Goal: Contribute content: Contribute content

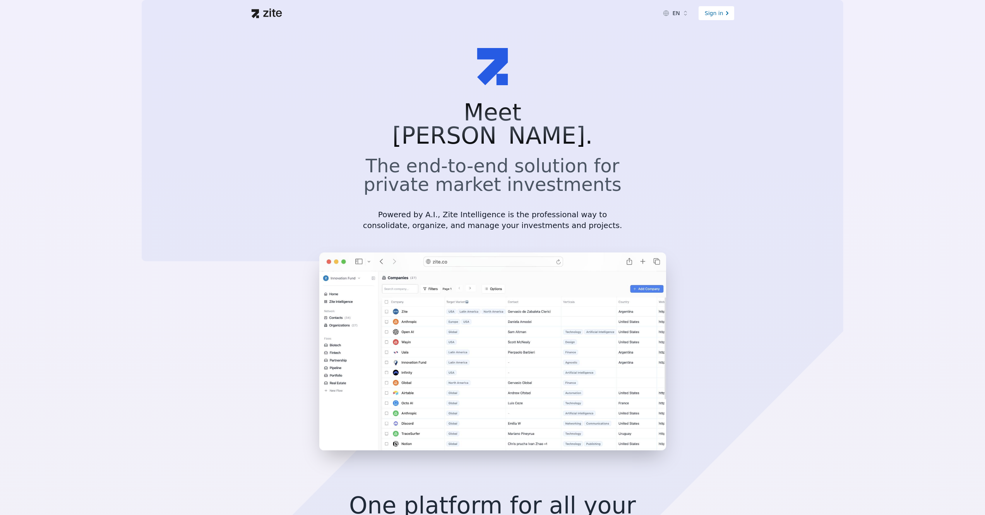
click at [724, 10] on icon at bounding box center [728, 13] width 8 height 8
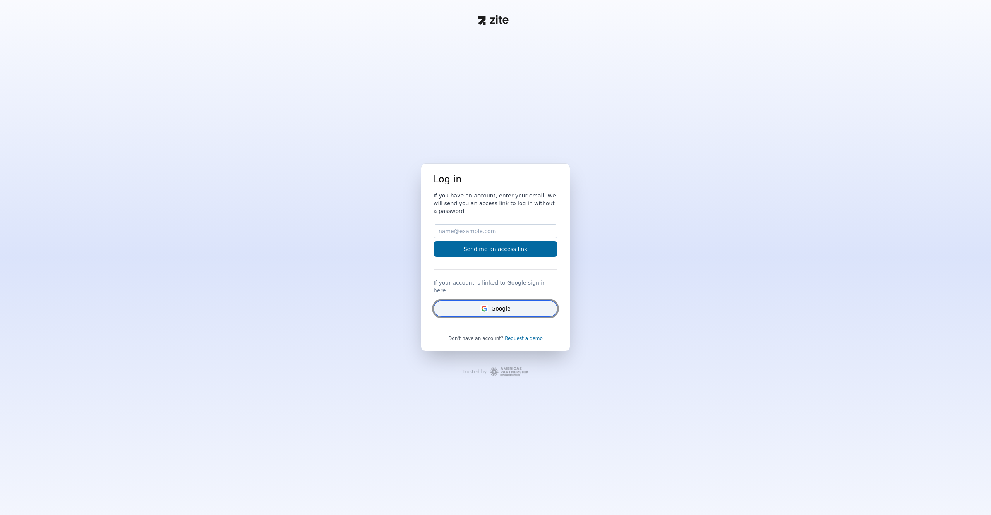
click at [506, 305] on button "Google" at bounding box center [496, 308] width 124 height 16
click at [502, 235] on input "Email" at bounding box center [496, 231] width 124 height 14
type input "pericolich@gmail.com"
click at [497, 255] on button "Send me an access link" at bounding box center [496, 248] width 124 height 15
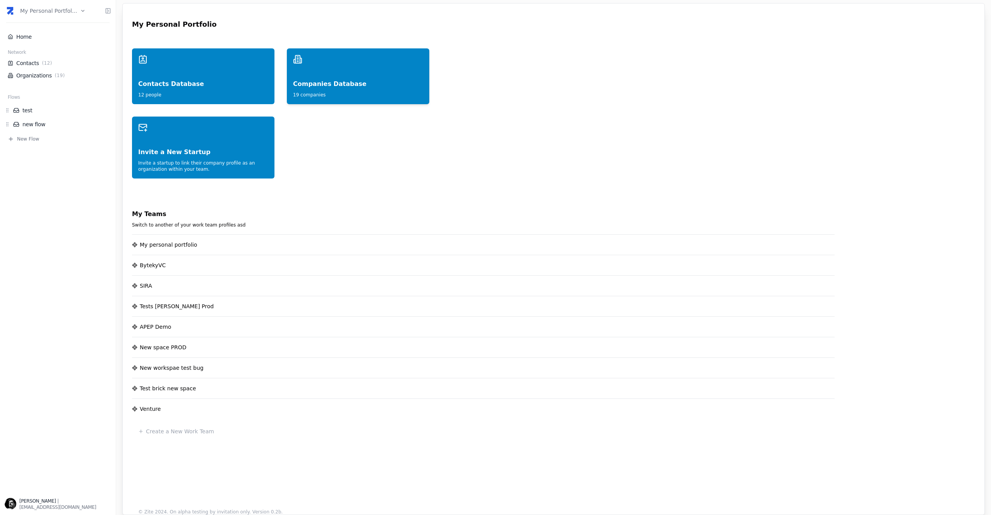
click at [351, 82] on div "Companies Database" at bounding box center [358, 76] width 130 height 25
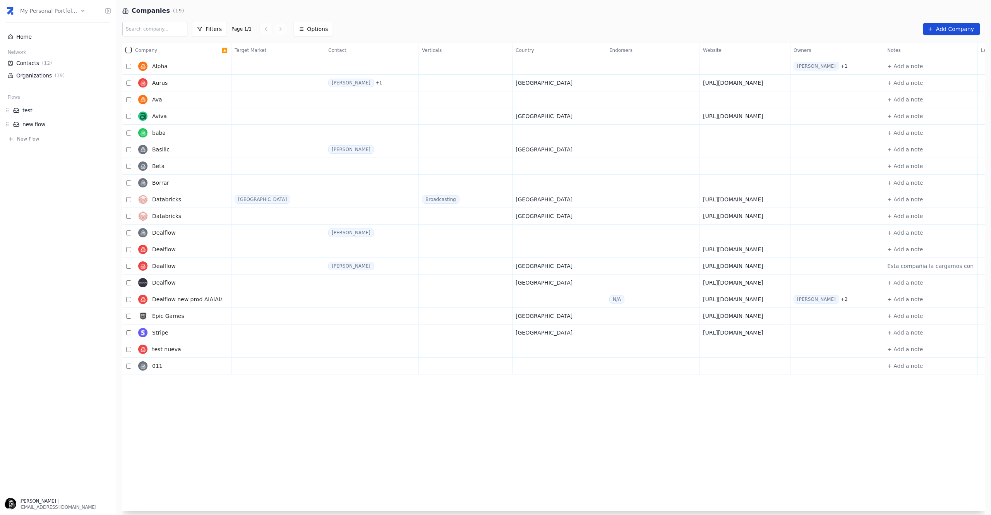
click at [950, 24] on link "Add Company" at bounding box center [951, 29] width 57 height 12
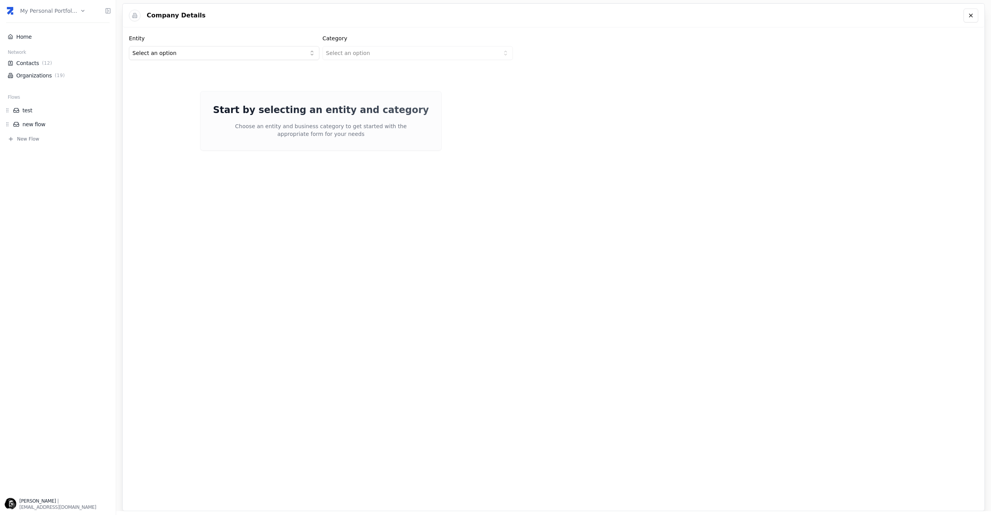
click at [239, 51] on html "my personal portfol... Home Network Contacts ( 12 ) Organizations ( 19 ) Flows …" at bounding box center [495, 257] width 991 height 515
drag, startPoint x: 172, startPoint y: 81, endPoint x: 399, endPoint y: 62, distance: 228.0
click at [413, 53] on html "my personal portfol... Home Network Contacts ( 12 ) Organizations ( 19 ) Flows …" at bounding box center [495, 257] width 991 height 515
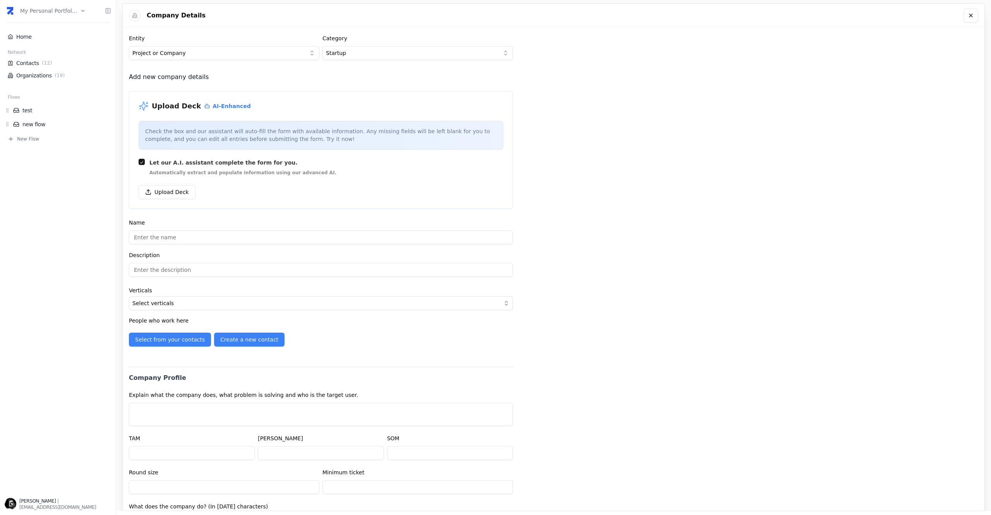
click at [712, 74] on div "Company Details Entity Project or Company Category Startup Add new company deta…" at bounding box center [553, 257] width 862 height 508
click at [165, 191] on button "Upload Deck" at bounding box center [167, 192] width 57 height 14
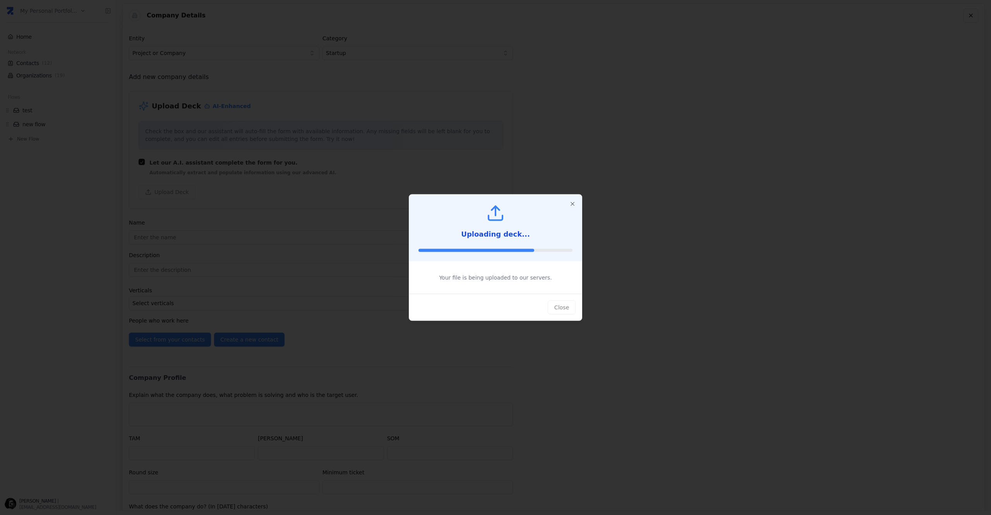
click at [493, 212] on icon at bounding box center [495, 213] width 19 height 19
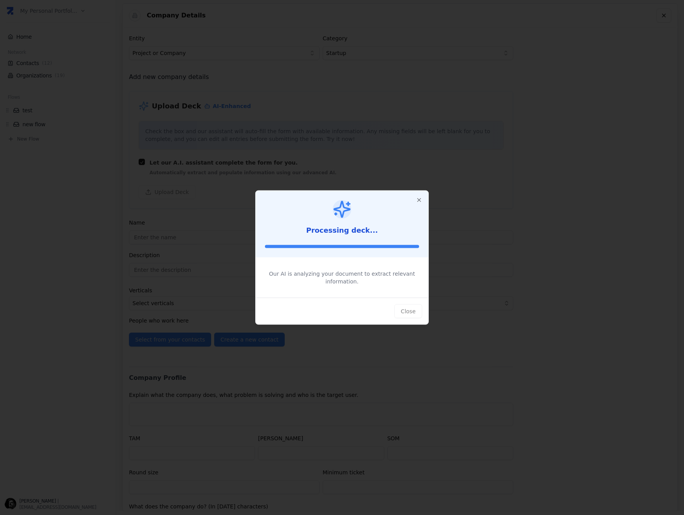
type input "AURUS"
type input "Precious Metals for this Generation"
type textarea "Aurus democratizes access and ownership of precious metals through the digitali…"
type input "$16,100,000,000,000"
type input "$0"
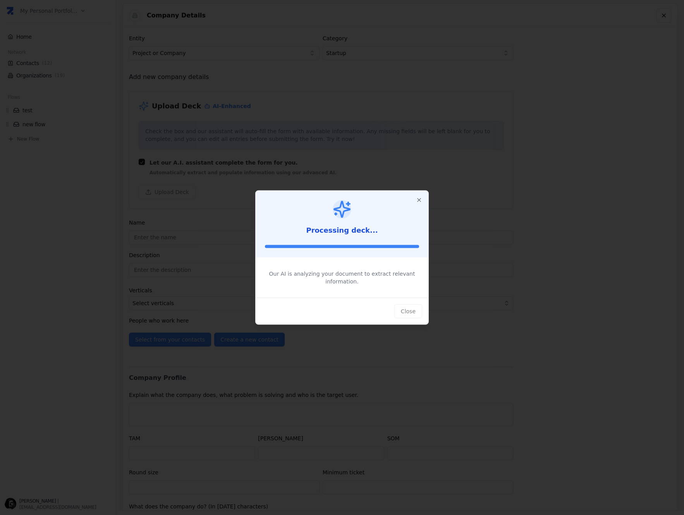
type input "$0"
type textarea "Aurus tokenizes precious metals like gold, silver, and platinum, offering innov…"
type textarea "By leveraging blockchain technology and partnerships with exchanges, refineries…"
type textarea "Tech-savvy users, millennials, Gen Z, and participants in DeFi, gaming, and NFT…"
type textarea "The digitalization and tokenization of the gold market are essential to make pr…"
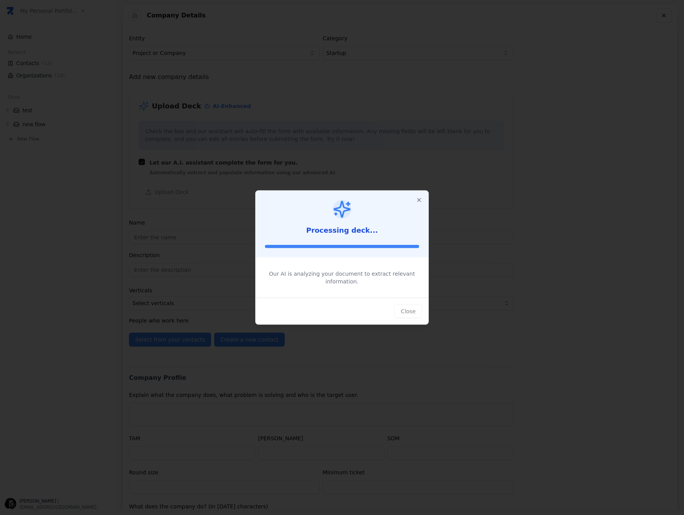
type textarea "There is a growing demand for real-world assets in digital markets, offering st…"
type textarea "Aurus is seeking to raise $3.5 million, primarily for exchange liquidity, marke…"
type input "[URL][DOMAIN_NAME]"
type input "$0"
type textarea "Led by CEO [PERSON_NAME] and CTO [PERSON_NAME], the team includes experts in mi…"
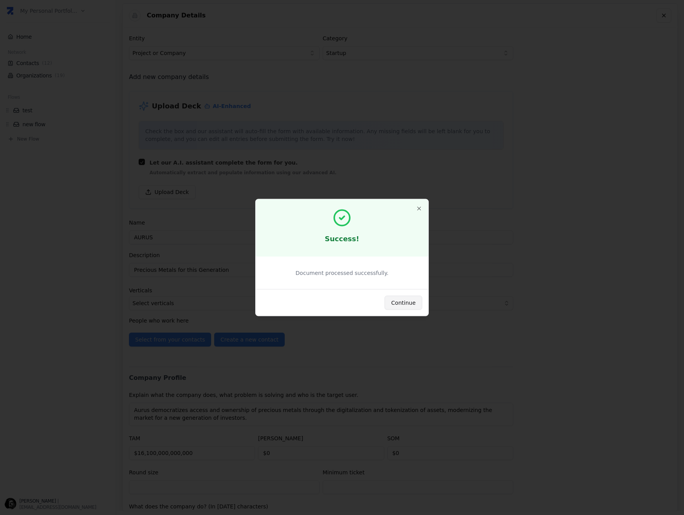
click at [405, 298] on button "Continue" at bounding box center [403, 303] width 38 height 14
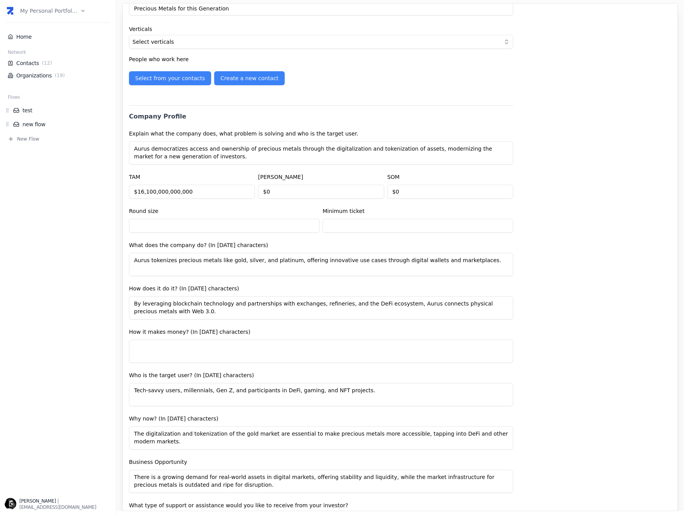
scroll to position [217, 0]
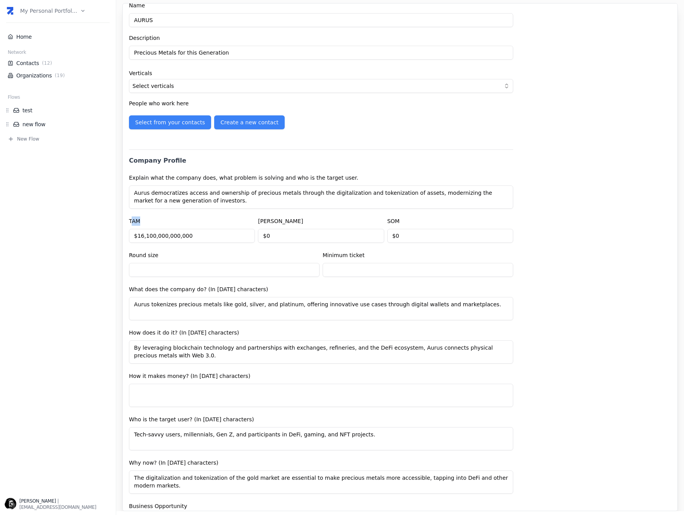
drag, startPoint x: 132, startPoint y: 219, endPoint x: 237, endPoint y: 216, distance: 105.0
click at [151, 220] on div "TAM $16,100,000,000,000" at bounding box center [192, 229] width 126 height 26
drag, startPoint x: 273, startPoint y: 222, endPoint x: 341, endPoint y: 229, distance: 67.7
click at [277, 223] on div "[PERSON_NAME] $0" at bounding box center [321, 229] width 126 height 26
drag, startPoint x: 408, startPoint y: 221, endPoint x: 431, endPoint y: 220, distance: 23.6
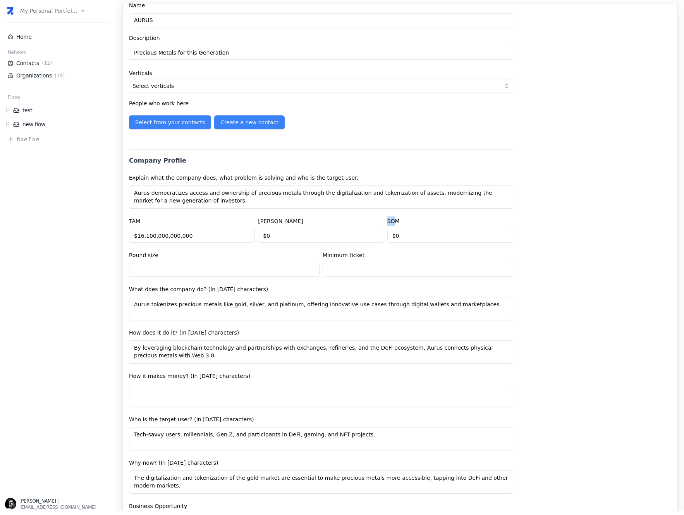
click at [419, 220] on div "SOM $0" at bounding box center [450, 229] width 126 height 26
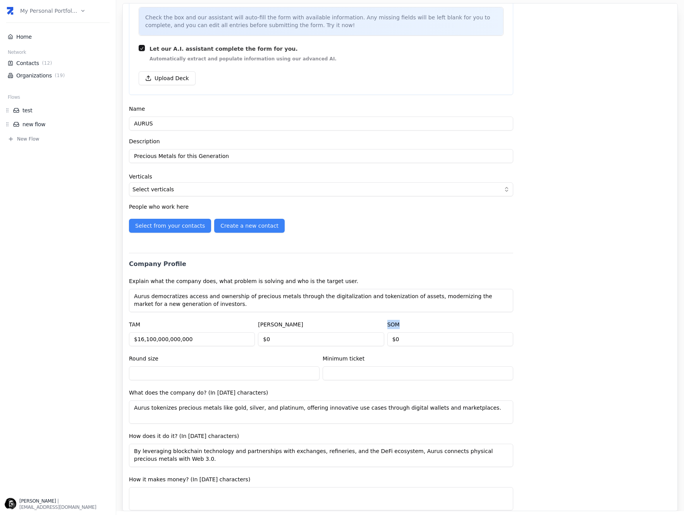
scroll to position [0, 0]
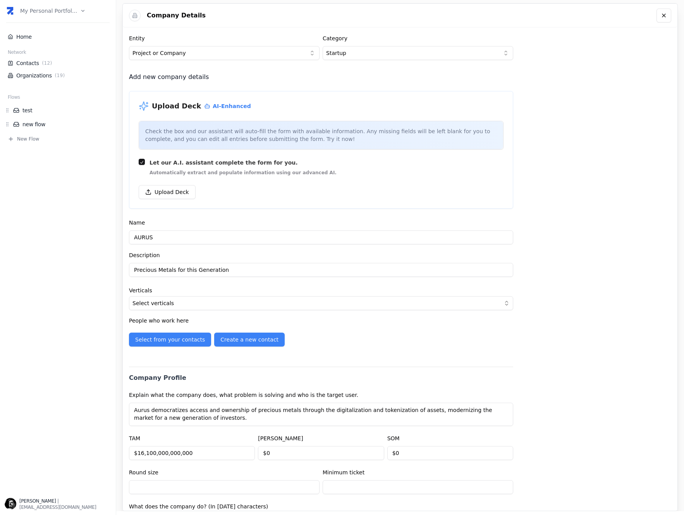
click at [609, 239] on div "Company Details Entity Project or Company Category Startup Add new company deta…" at bounding box center [399, 257] width 555 height 508
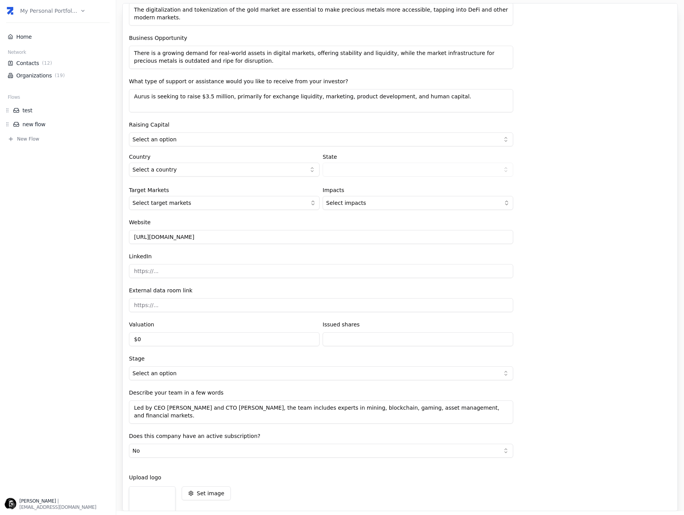
scroll to position [735, 0]
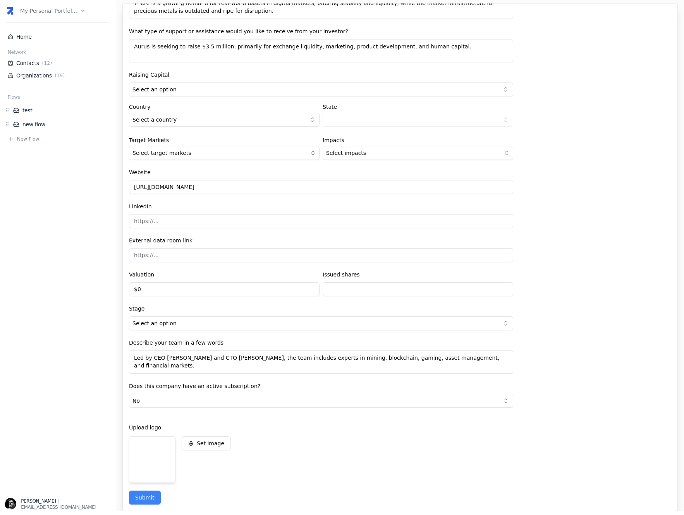
click at [192, 328] on html "my personal portfol... Home Network Contacts ( 12 ) Organizations ( 19 ) Flows …" at bounding box center [342, 257] width 684 height 515
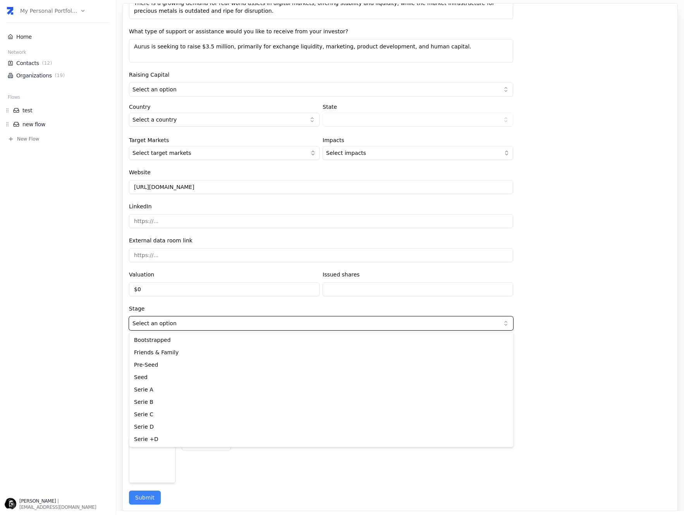
click at [175, 306] on html "my personal portfol... Home Network Contacts ( 12 ) Organizations ( 19 ) Flows …" at bounding box center [342, 257] width 684 height 515
click at [175, 323] on html "my personal portfol... Home Network Contacts ( 12 ) Organizations ( 19 ) Flows …" at bounding box center [342, 257] width 684 height 515
drag, startPoint x: 177, startPoint y: 364, endPoint x: 178, endPoint y: 375, distance: 10.5
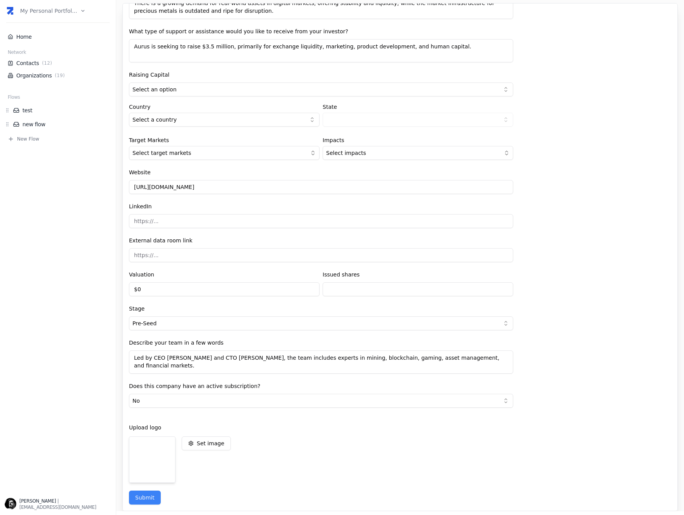
click at [188, 325] on html "my personal portfol... Home Network Contacts ( 12 ) Organizations ( 19 ) Flows …" at bounding box center [342, 257] width 684 height 515
click at [194, 327] on html "my personal portfol... Home Network Contacts ( 12 ) Organizations ( 19 ) Flows …" at bounding box center [342, 257] width 684 height 515
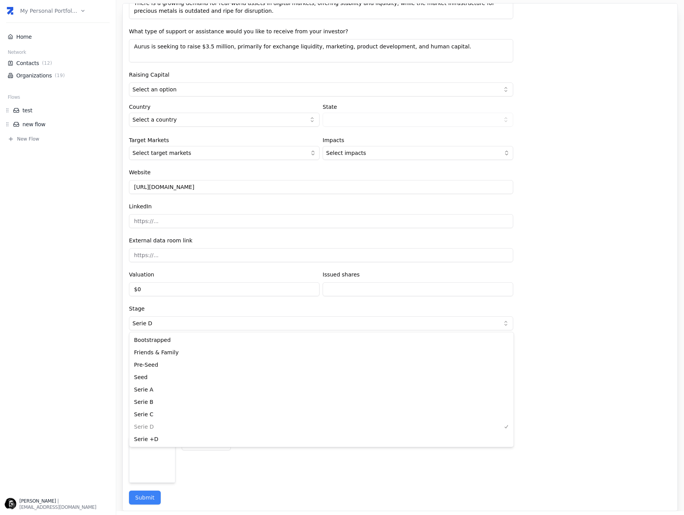
select select "1a31489d-2f17-45ba-9b43-d3a5b50a1229"
click at [205, 323] on html "my personal portfol... Home Network Contacts ( 12 ) Organizations ( 19 ) Flows …" at bounding box center [342, 257] width 684 height 515
click at [170, 262] on html "my personal portfol... Home Network Contacts ( 12 ) Organizations ( 19 ) Flows …" at bounding box center [342, 257] width 684 height 515
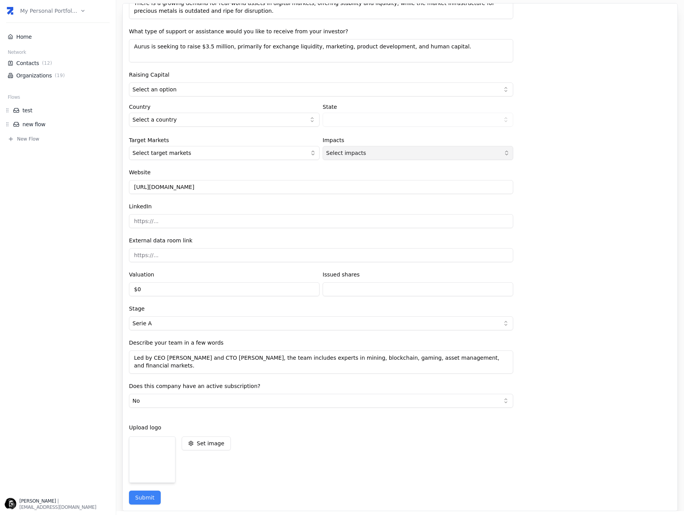
click at [357, 150] on button "Select impacts" at bounding box center [417, 153] width 190 height 14
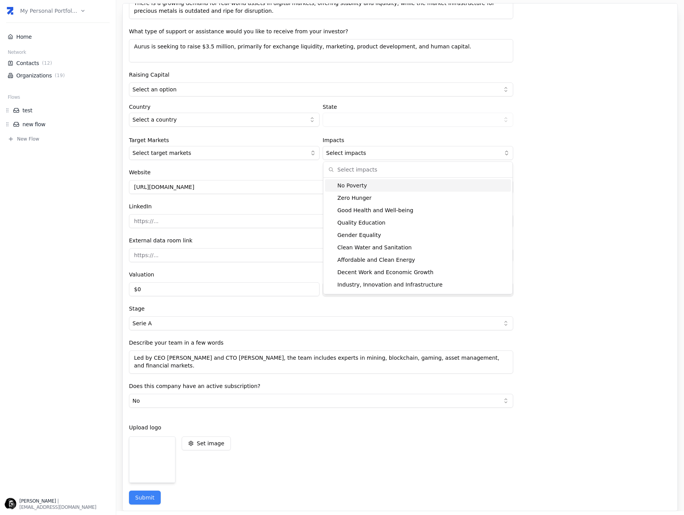
click at [361, 189] on div "No Poverty" at bounding box center [418, 185] width 186 height 12
click at [364, 204] on div "Good Health and Well-being" at bounding box center [418, 210] width 186 height 12
click at [363, 231] on div "Gender Equality" at bounding box center [418, 235] width 186 height 12
click at [362, 251] on div "Clean Water and Sanitation" at bounding box center [418, 247] width 186 height 12
click at [370, 278] on div "Decent Work and Economic Growth" at bounding box center [418, 272] width 186 height 12
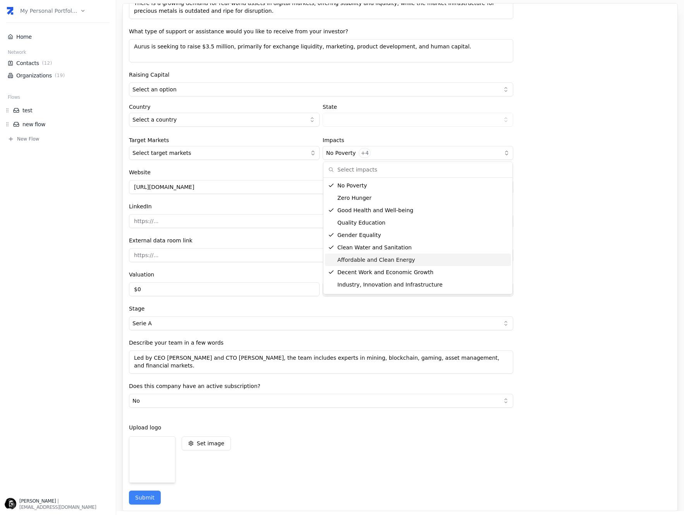
click at [581, 176] on div "Company Details Entity Project or Company Category Startup Add new company deta…" at bounding box center [399, 257] width 555 height 508
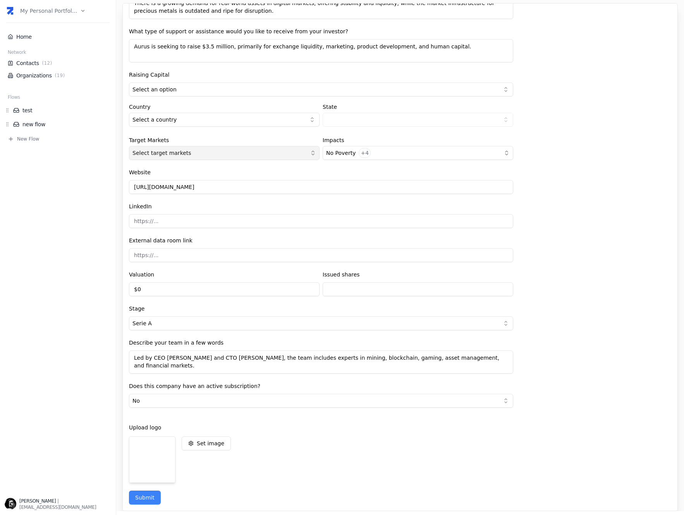
click at [185, 154] on span "Select target markets" at bounding box center [161, 153] width 59 height 8
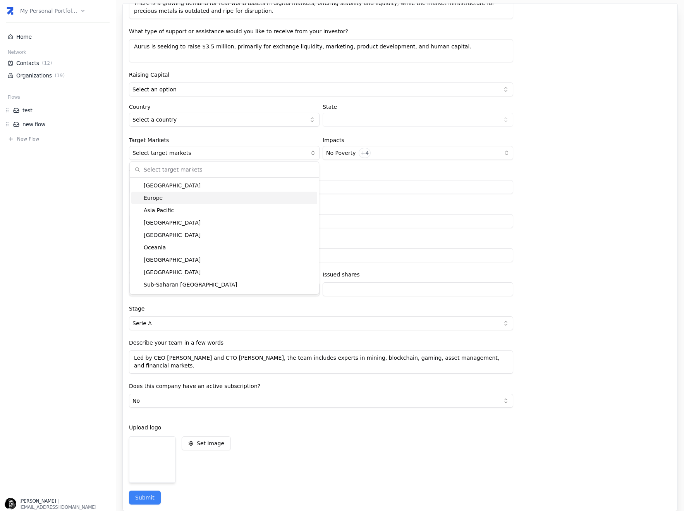
click at [199, 201] on div "Europe" at bounding box center [224, 198] width 186 height 12
click at [193, 216] on div "[GEOGRAPHIC_DATA]" at bounding box center [224, 222] width 186 height 12
click at [189, 243] on div "Oceania" at bounding box center [224, 247] width 186 height 12
click at [562, 195] on div "Company Details Entity Project or Company Category Startup Add new company deta…" at bounding box center [399, 257] width 555 height 508
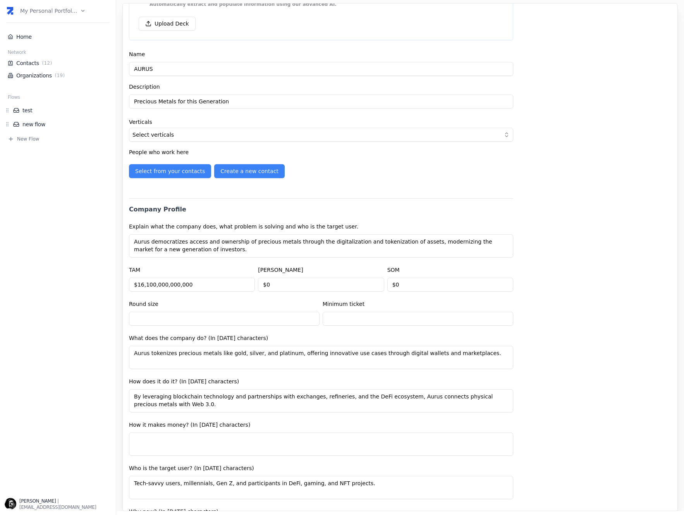
scroll to position [0, 0]
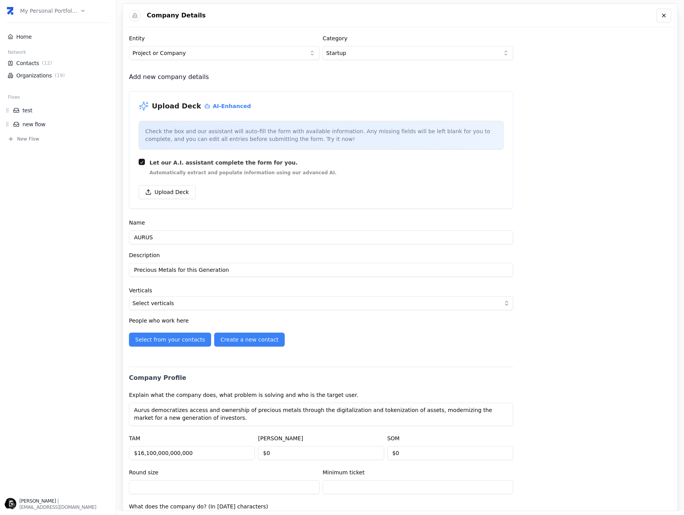
click at [367, 48] on html "my personal portfol... Home Network Contacts ( 12 ) Organizations ( 19 ) Flows …" at bounding box center [342, 257] width 684 height 515
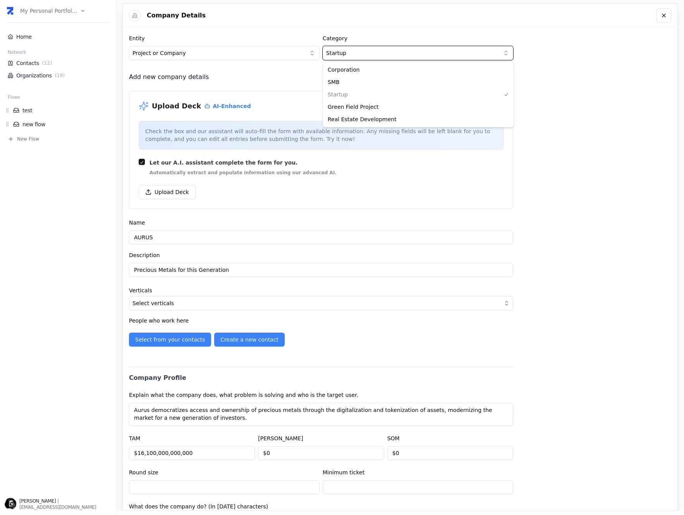
click at [239, 53] on html "my personal portfol... Home Network Contacts ( 12 ) Organizations ( 19 ) Flows …" at bounding box center [342, 257] width 684 height 515
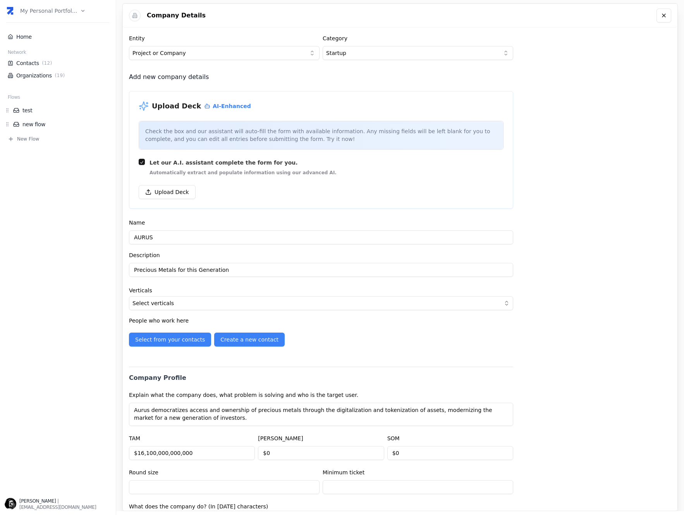
click at [204, 58] on html "my personal portfol... Home Network Contacts ( 12 ) Organizations ( 19 ) Flows …" at bounding box center [342, 257] width 684 height 515
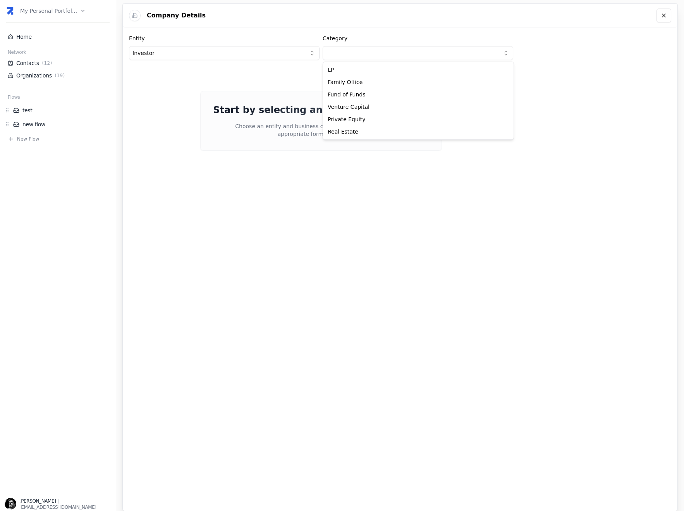
click at [369, 53] on html "my personal portfol... Home Network Contacts ( 12 ) Organizations ( 19 ) Flows …" at bounding box center [342, 257] width 684 height 515
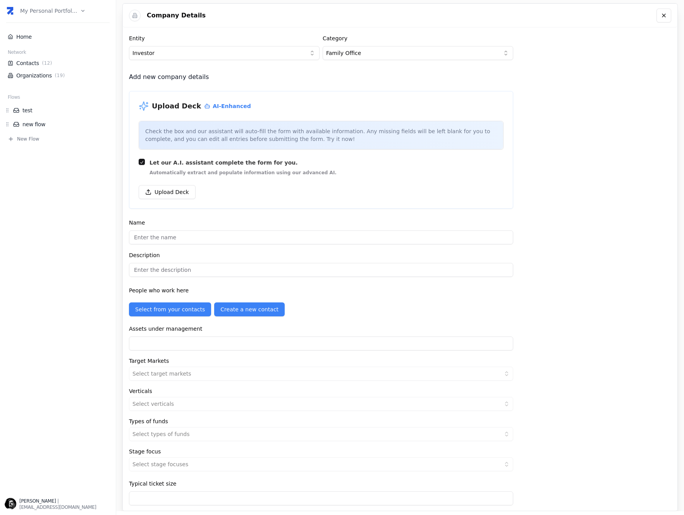
click at [444, 55] on html "my personal portfol... Home Network Contacts ( 12 ) Organizations ( 19 ) Flows …" at bounding box center [342, 257] width 684 height 515
click at [411, 51] on html "my personal portfol... Home Network Contacts ( 12 ) Organizations ( 19 ) Flows …" at bounding box center [342, 257] width 684 height 515
click at [437, 54] on html "my personal portfol... Home Network Contacts ( 12 ) Organizations ( 19 ) Flows …" at bounding box center [342, 257] width 684 height 515
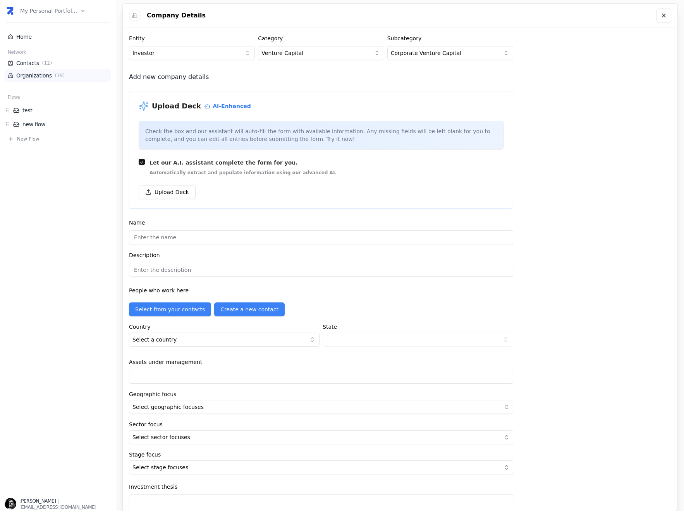
click at [35, 75] on link "Organizations ( 19 )" at bounding box center [58, 76] width 100 height 8
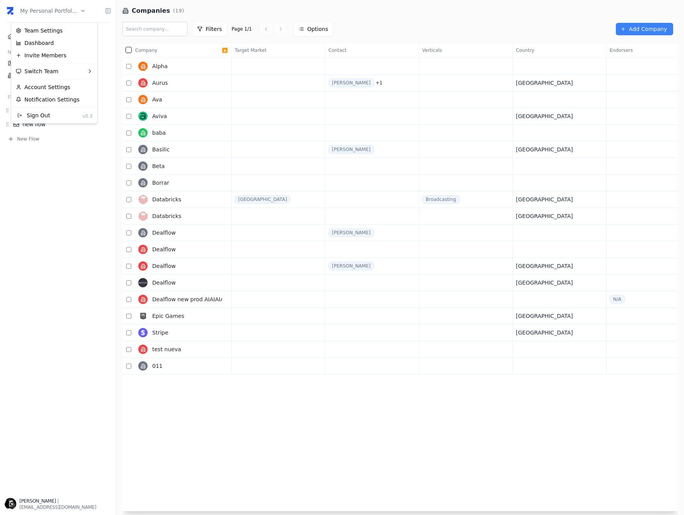
click at [62, 15] on html "my personal portfol... Home Network Contacts ( 12 ) Organizations ( 19 ) Flows …" at bounding box center [342, 257] width 684 height 515
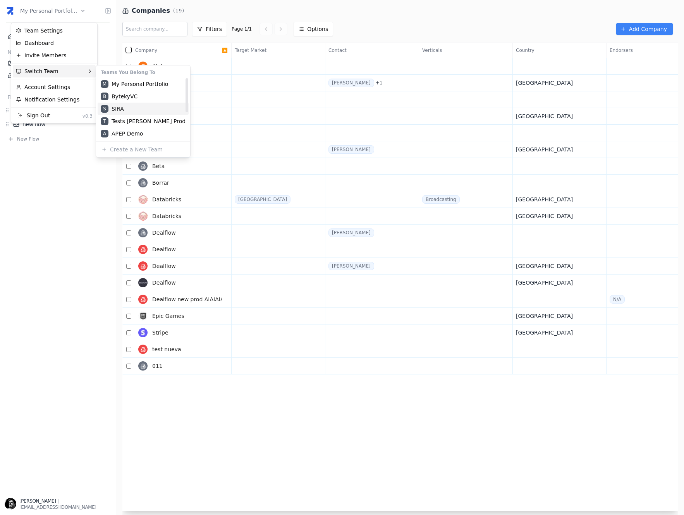
click at [126, 108] on div "S SIRA" at bounding box center [143, 109] width 91 height 12
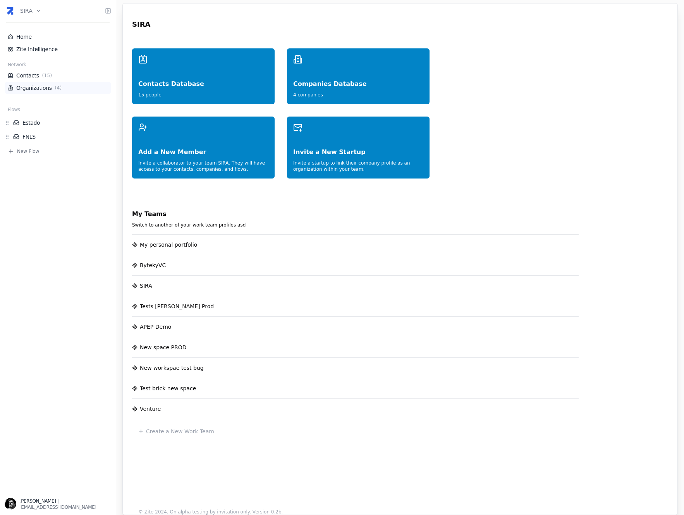
click at [50, 83] on li "Organizations ( 4 )" at bounding box center [58, 88] width 106 height 12
click at [47, 90] on link "Organizations ( 4 )" at bounding box center [58, 88] width 100 height 8
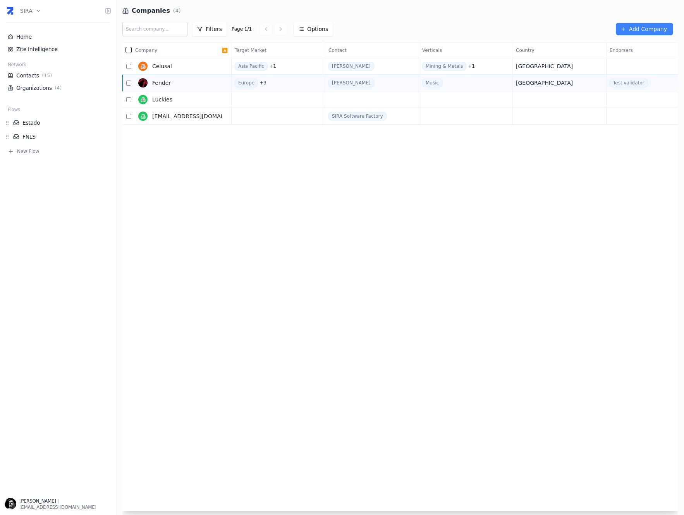
click at [165, 84] on span "Fender" at bounding box center [161, 83] width 19 height 8
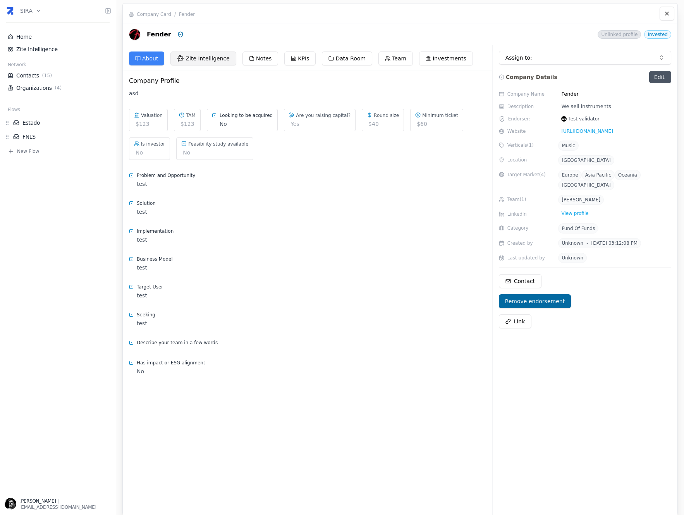
click at [210, 55] on button "Zite Intelligence" at bounding box center [203, 58] width 66 height 14
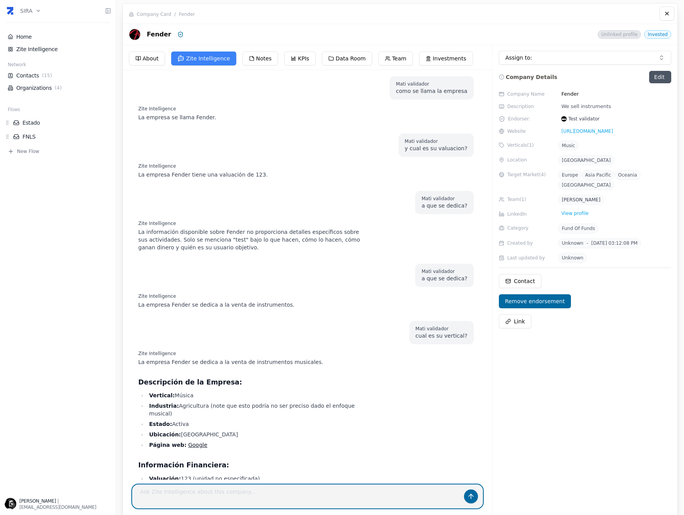
scroll to position [173, 0]
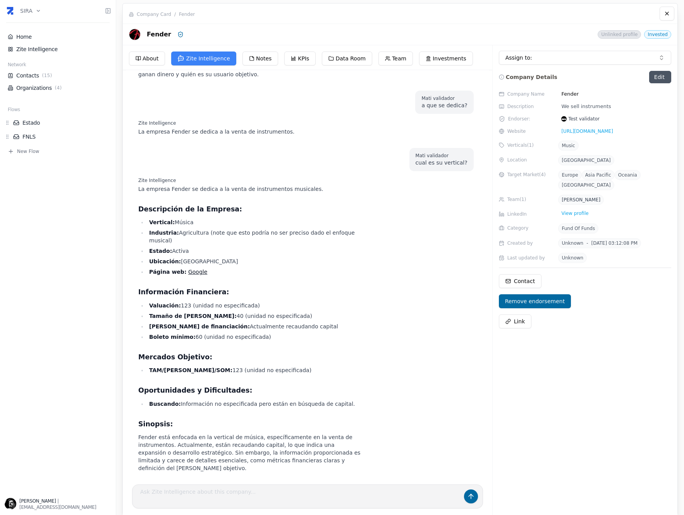
click at [614, 384] on div "Company Name Fender Description We sell instruments Endorser: Test validator We…" at bounding box center [585, 319] width 172 height 461
click at [35, 6] on html "SIRA Home Zite Intelligence Network Contacts ( 15 ) Organizations ( 4 ) Flows E…" at bounding box center [342, 257] width 684 height 515
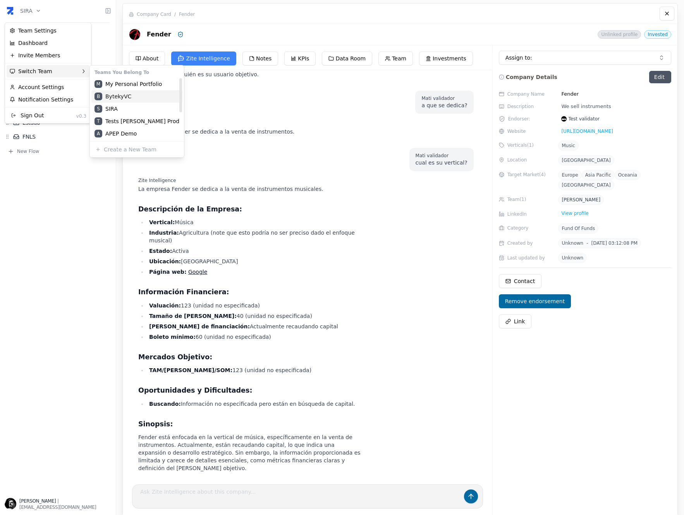
click at [129, 94] on div "B BytekyVC" at bounding box center [136, 96] width 91 height 12
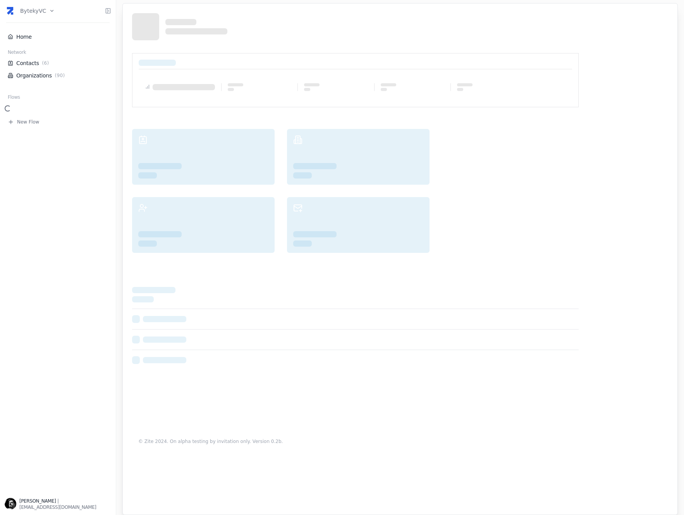
click at [41, 11] on html "BytekyVC Home Network Contacts ( 6 ) Organizations ( 90 ) Flows New Flow [PERSO…" at bounding box center [342, 257] width 684 height 515
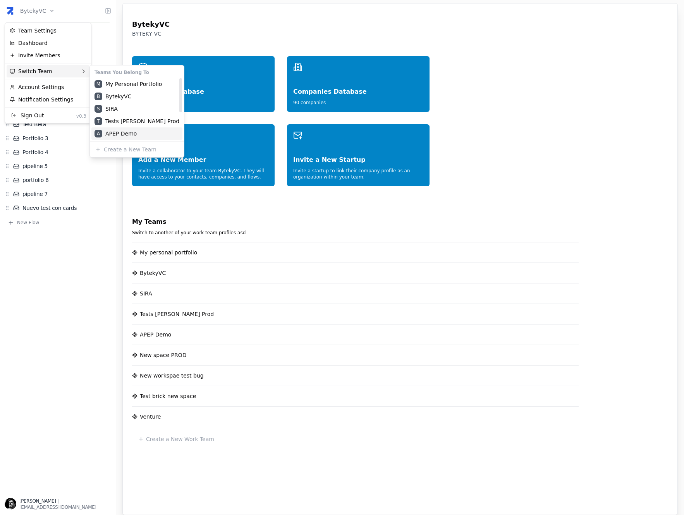
click at [115, 130] on div "A APEP Demo" at bounding box center [136, 133] width 91 height 12
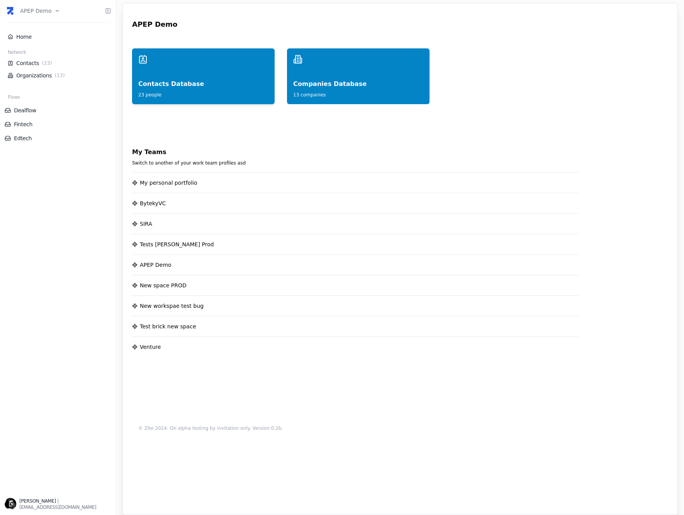
click at [192, 83] on div "Contacts Database" at bounding box center [203, 76] width 130 height 25
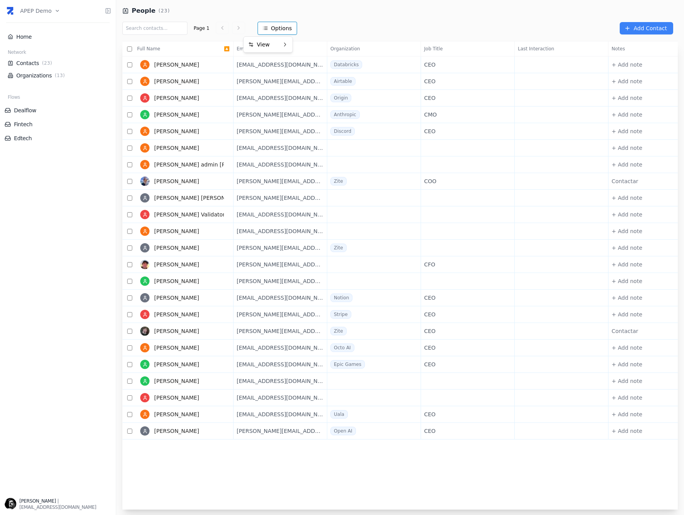
click at [257, 33] on html "APEP Demo Home Network Contacts ( 23 ) Organizations ( 13 ) Flows Dealflow Fint…" at bounding box center [342, 257] width 684 height 515
click at [317, 27] on html "APEP Demo Home Network Contacts ( 23 ) Organizations ( 13 ) Flows Dealflow Fint…" at bounding box center [342, 257] width 684 height 515
click at [59, 72] on span "( 13 )" at bounding box center [59, 75] width 13 height 6
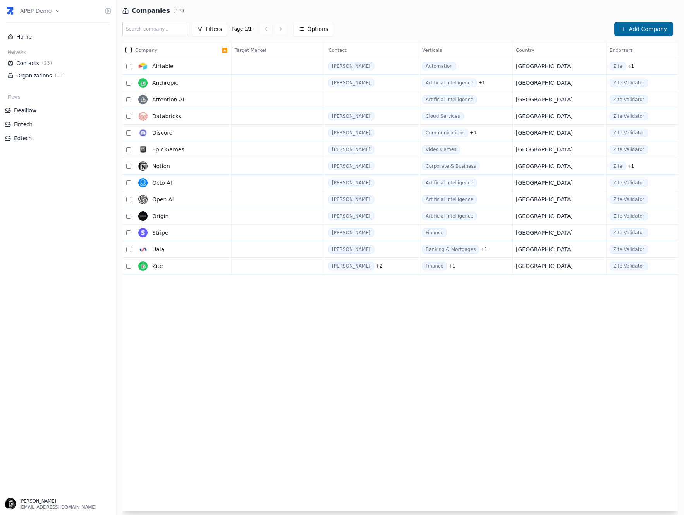
click at [612, 28] on div "Add Company" at bounding box center [538, 29] width 279 height 14
click at [634, 28] on span "Add Company" at bounding box center [648, 29] width 38 height 8
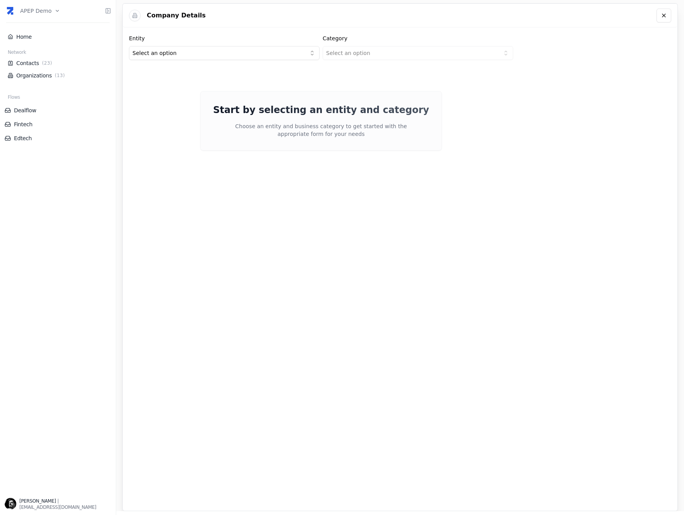
click at [264, 48] on html "APEP Demo Home Network Contacts ( 23 ) Organizations ( 13 ) Flows Dealflow Fint…" at bounding box center [342, 257] width 684 height 515
click at [377, 52] on html "APEP Demo Home Network Contacts ( 23 ) Organizations ( 13 ) Flows Dealflow Fint…" at bounding box center [342, 257] width 684 height 515
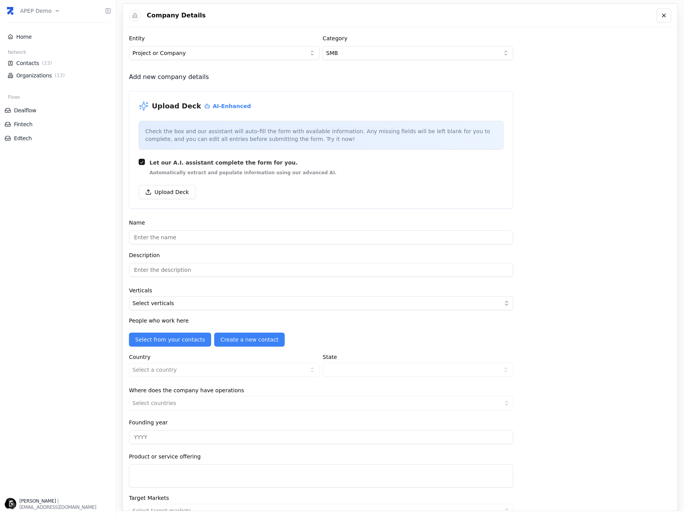
click at [377, 24] on div "Company Details" at bounding box center [400, 15] width 554 height 24
click at [595, 180] on div "Company Details Entity Project or Company Category SMB Add new company details …" at bounding box center [399, 257] width 555 height 508
click at [662, 14] on icon at bounding box center [663, 15] width 3 height 3
